Goal: Check status

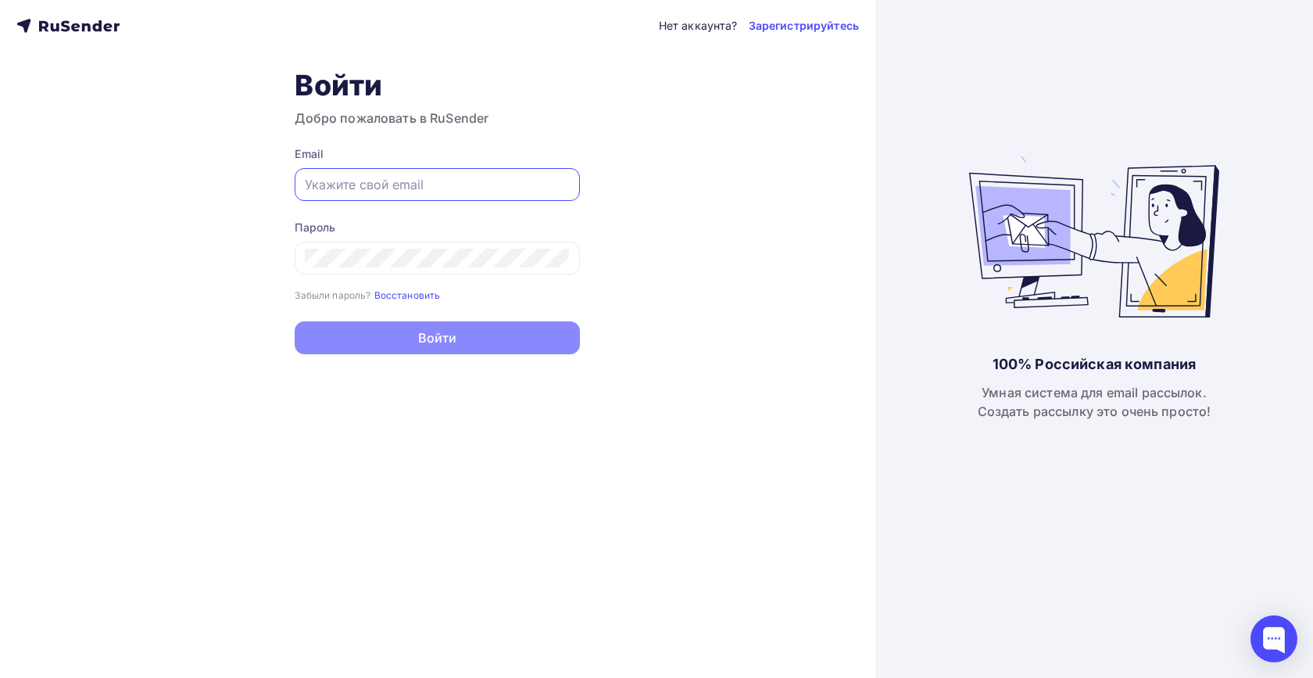
type input "[EMAIL_ADDRESS][DOMAIN_NAME]"
click at [437, 340] on button "Войти" at bounding box center [437, 337] width 285 height 33
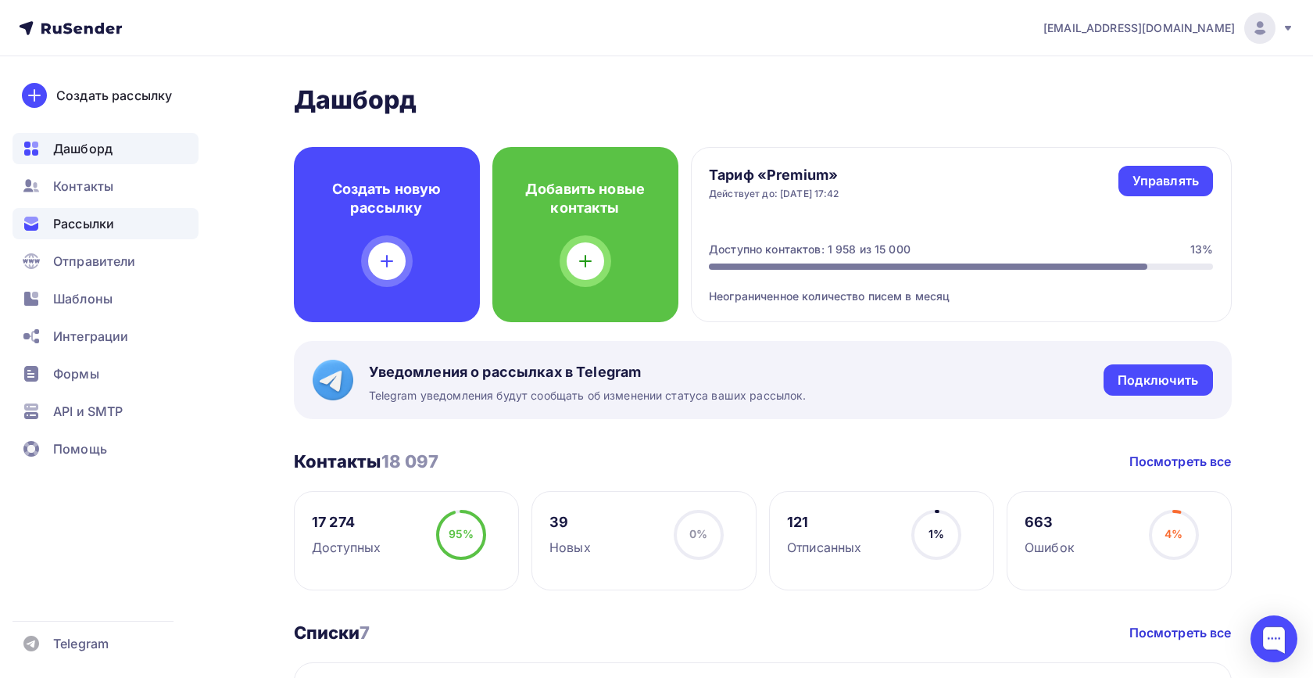
click at [91, 229] on span "Рассылки" at bounding box center [83, 223] width 61 height 19
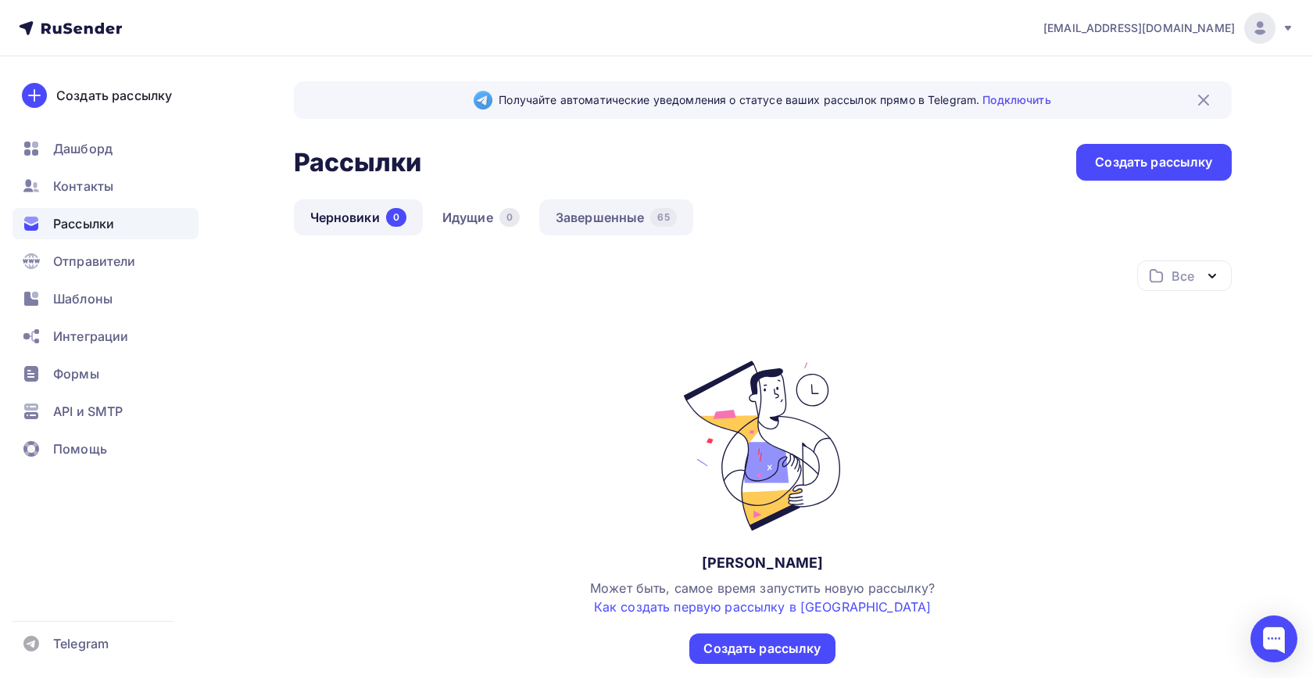
click at [603, 218] on link "Завершенные 65" at bounding box center [616, 217] width 154 height 36
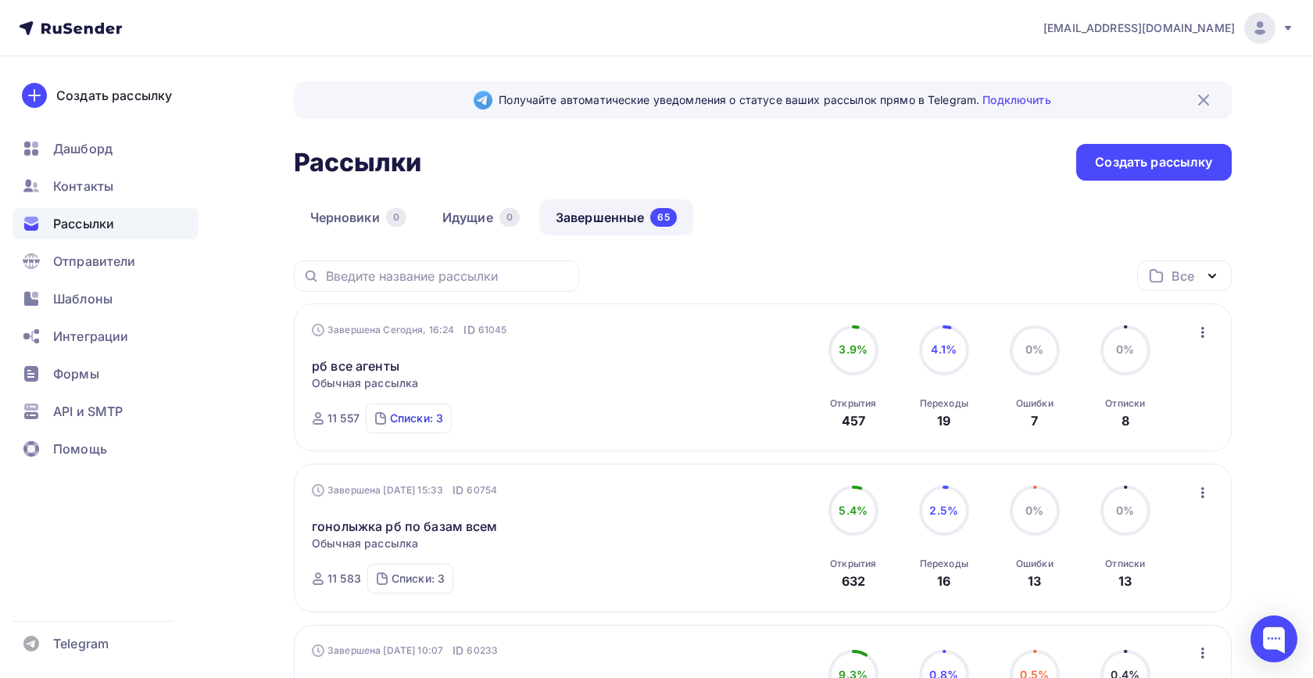
click at [404, 420] on div "Списки: 3" at bounding box center [416, 418] width 53 height 16
click at [729, 262] on div "Все Все папки Архив (23) Агентства (9) В2С. База (9) Создать новую папку" at bounding box center [763, 281] width 938 height 43
